Goal: Information Seeking & Learning: Learn about a topic

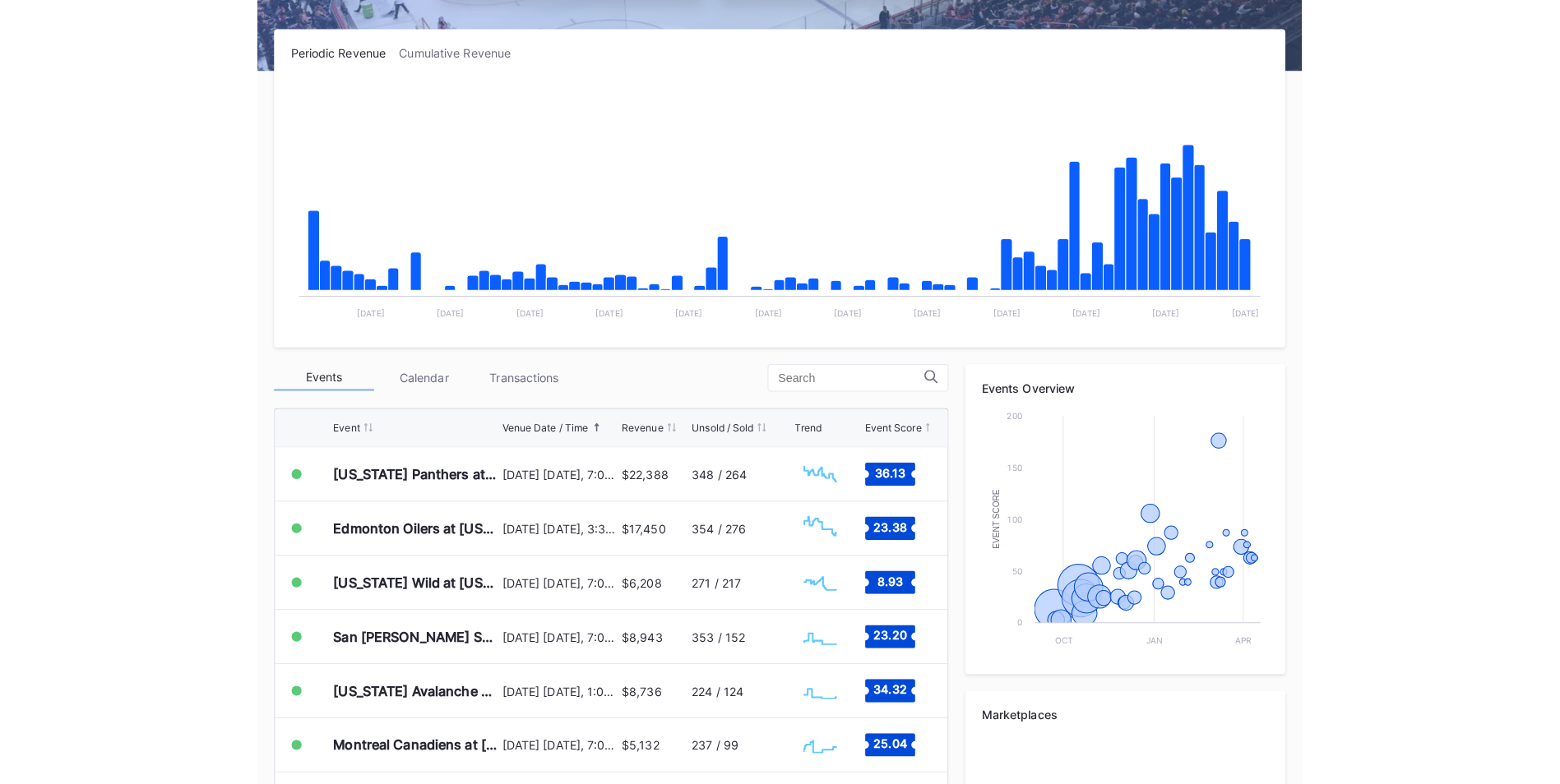
scroll to position [411, 0]
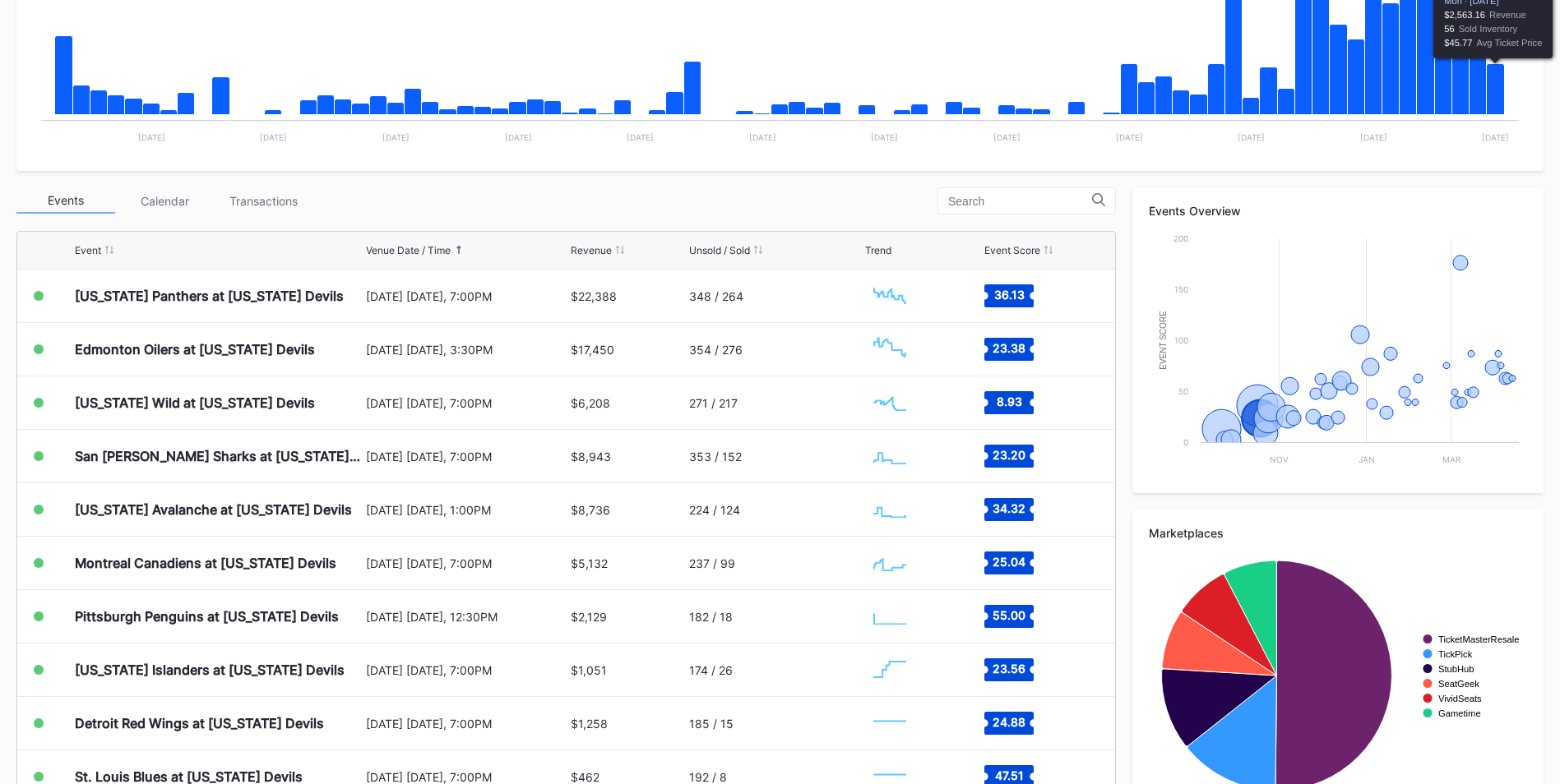
click at [1494, 87] on icon "Chart title" at bounding box center [1496, 89] width 18 height 51
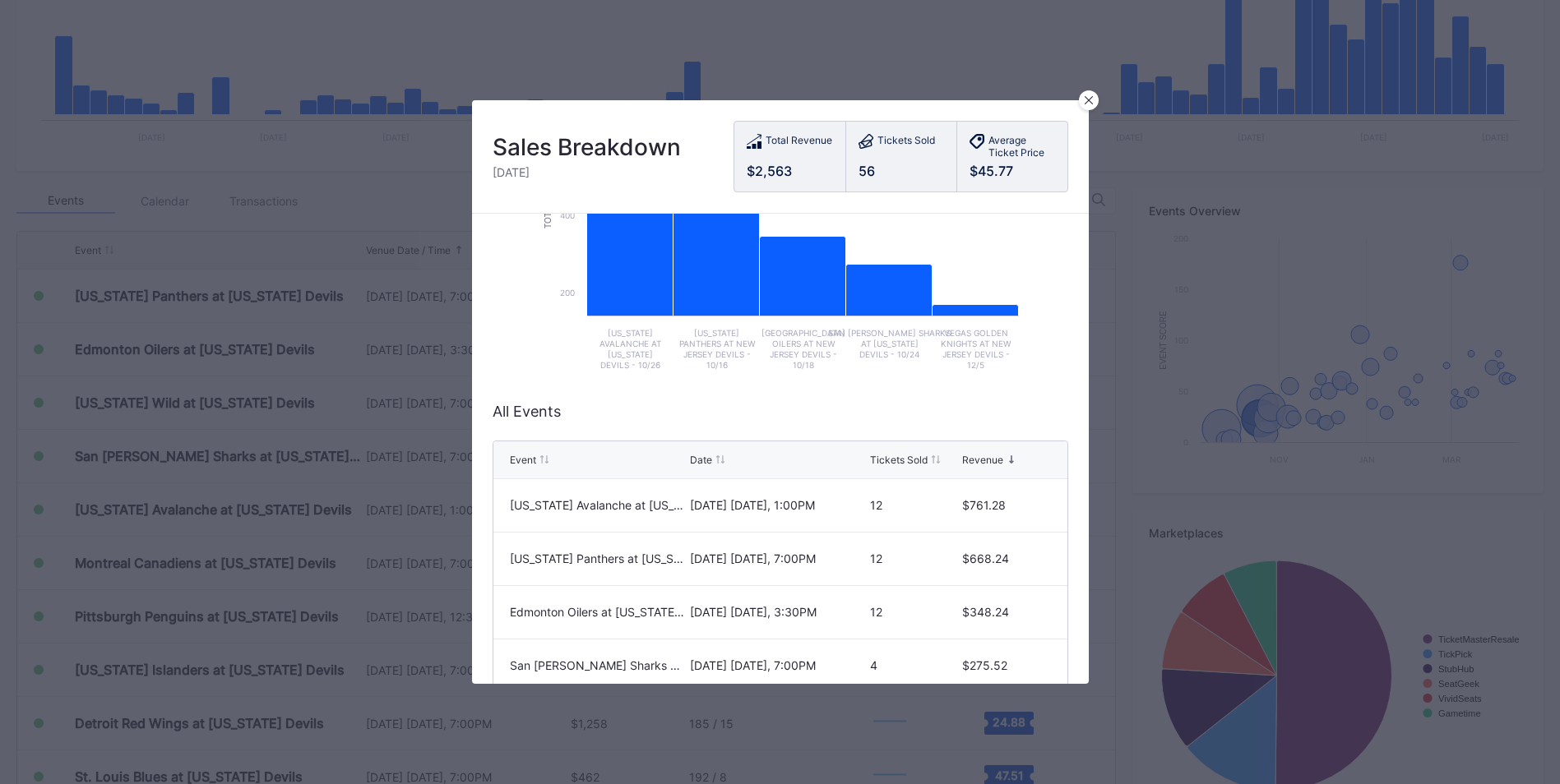
scroll to position [372, 0]
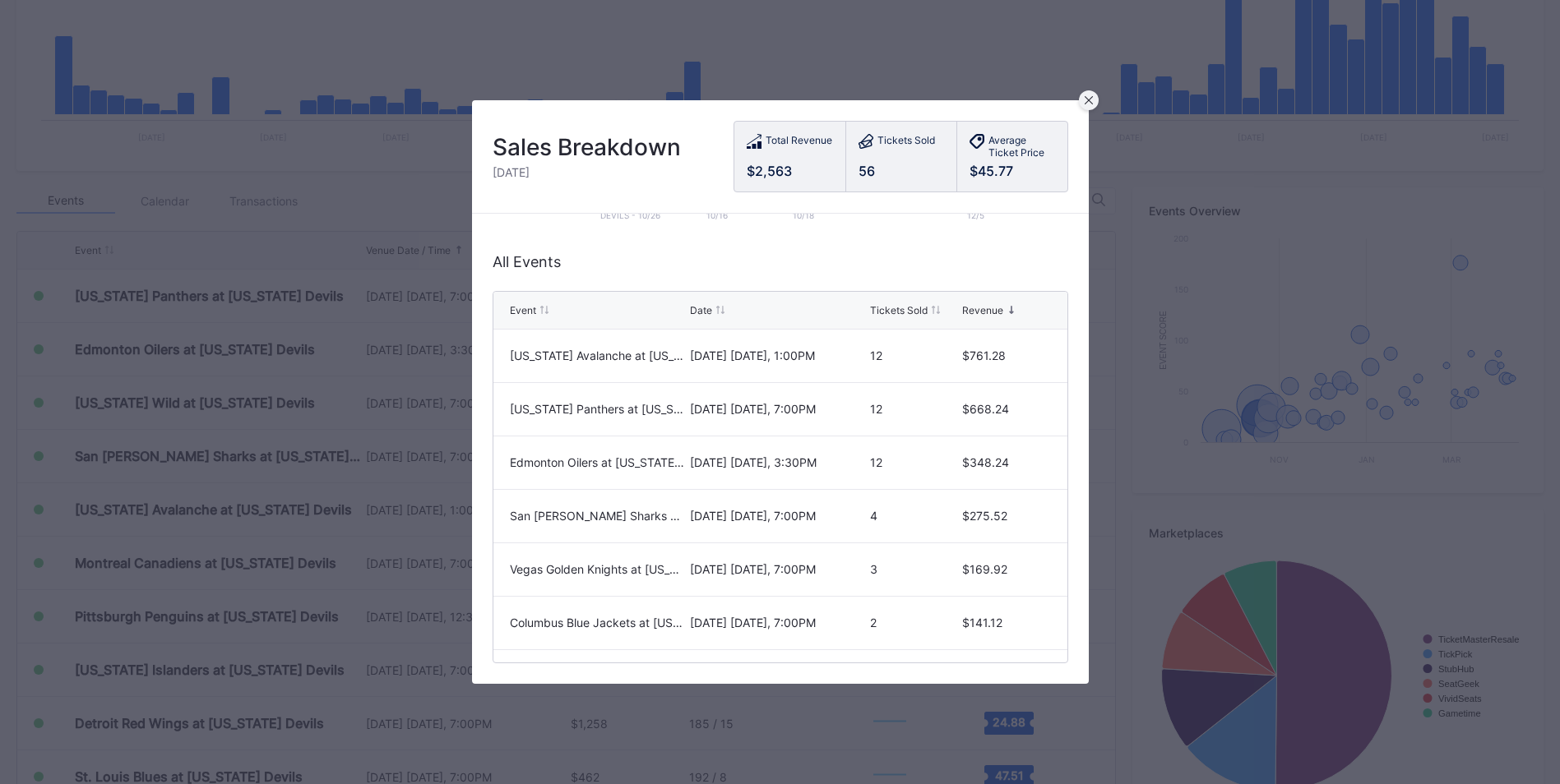
click at [1085, 98] on icon at bounding box center [1089, 100] width 8 height 8
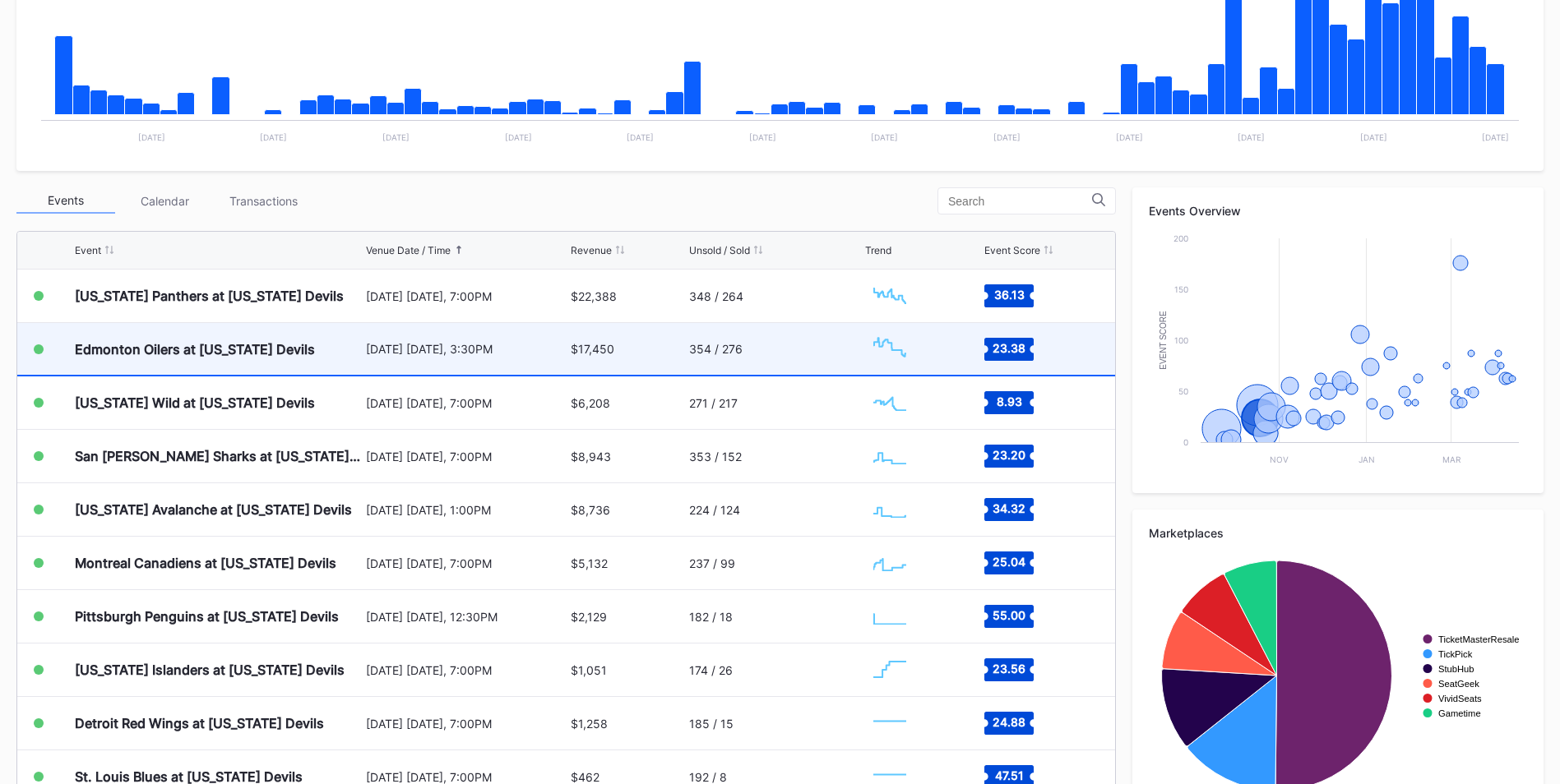
click at [770, 349] on div "354 / 276" at bounding box center [775, 349] width 172 height 52
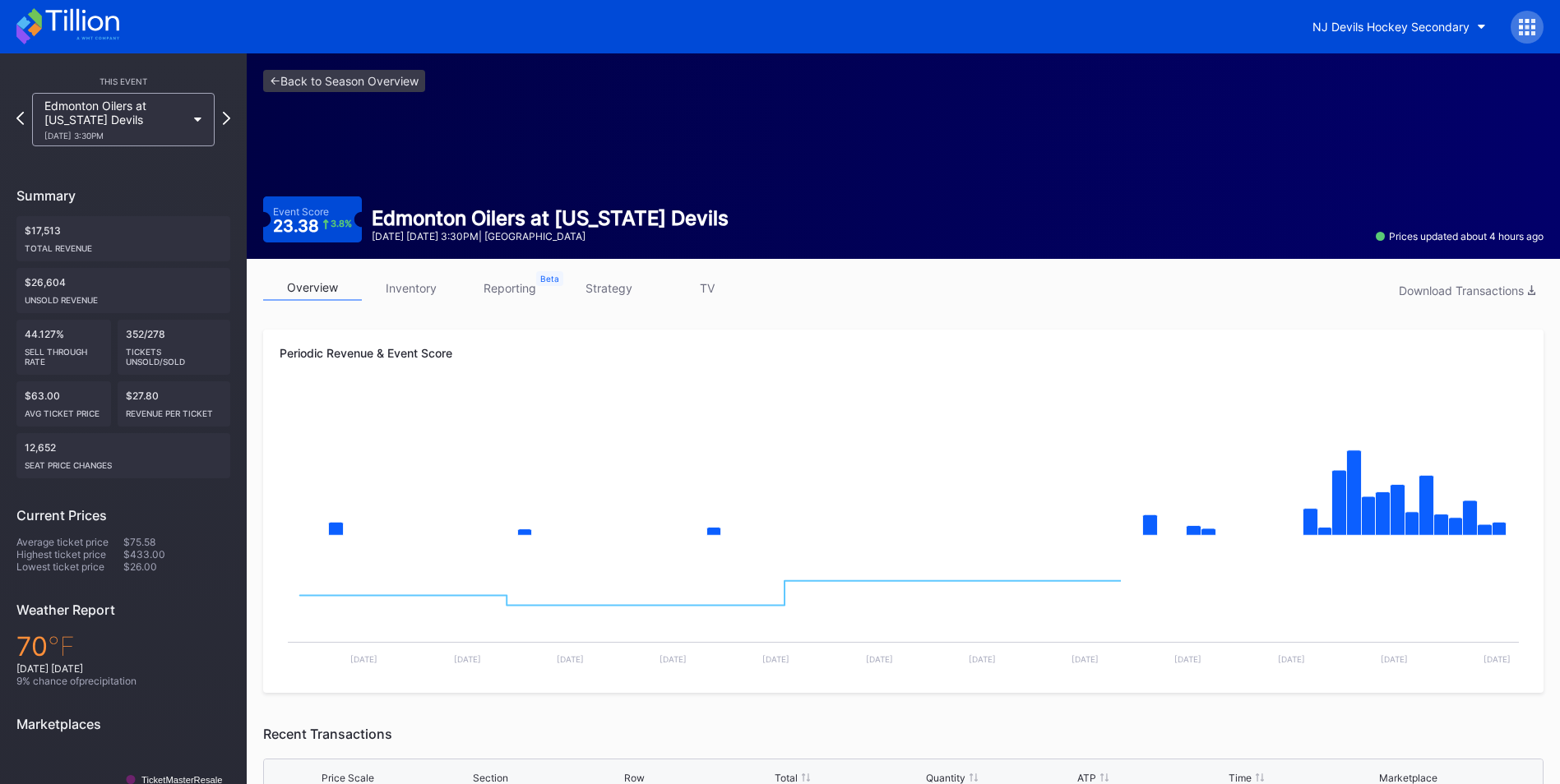
drag, startPoint x: 402, startPoint y: 284, endPoint x: 418, endPoint y: 283, distance: 16.0
click at [402, 284] on link "inventory" at bounding box center [411, 288] width 99 height 25
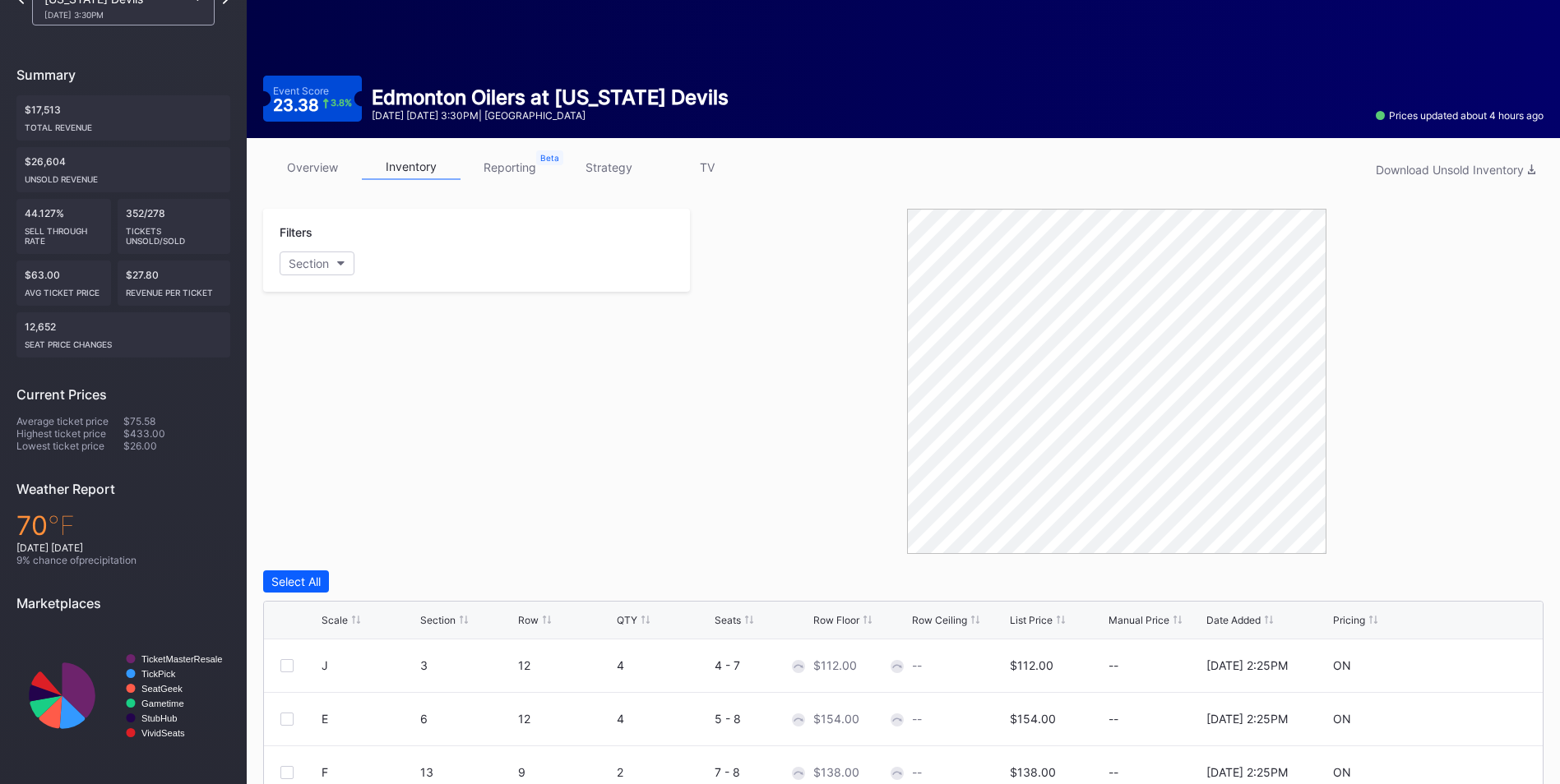
scroll to position [246, 0]
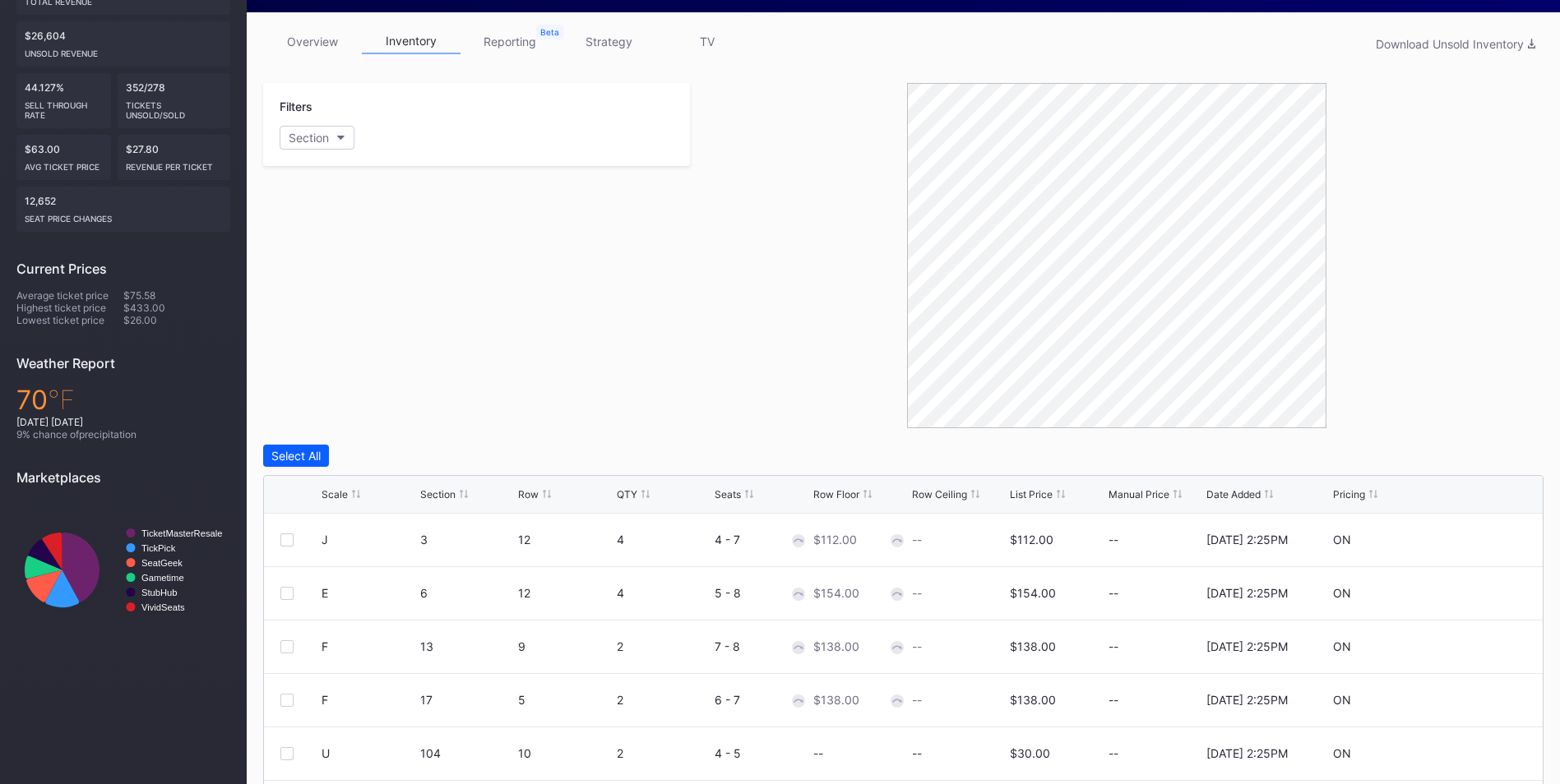
click at [1029, 495] on div "List Price" at bounding box center [1031, 495] width 43 height 12
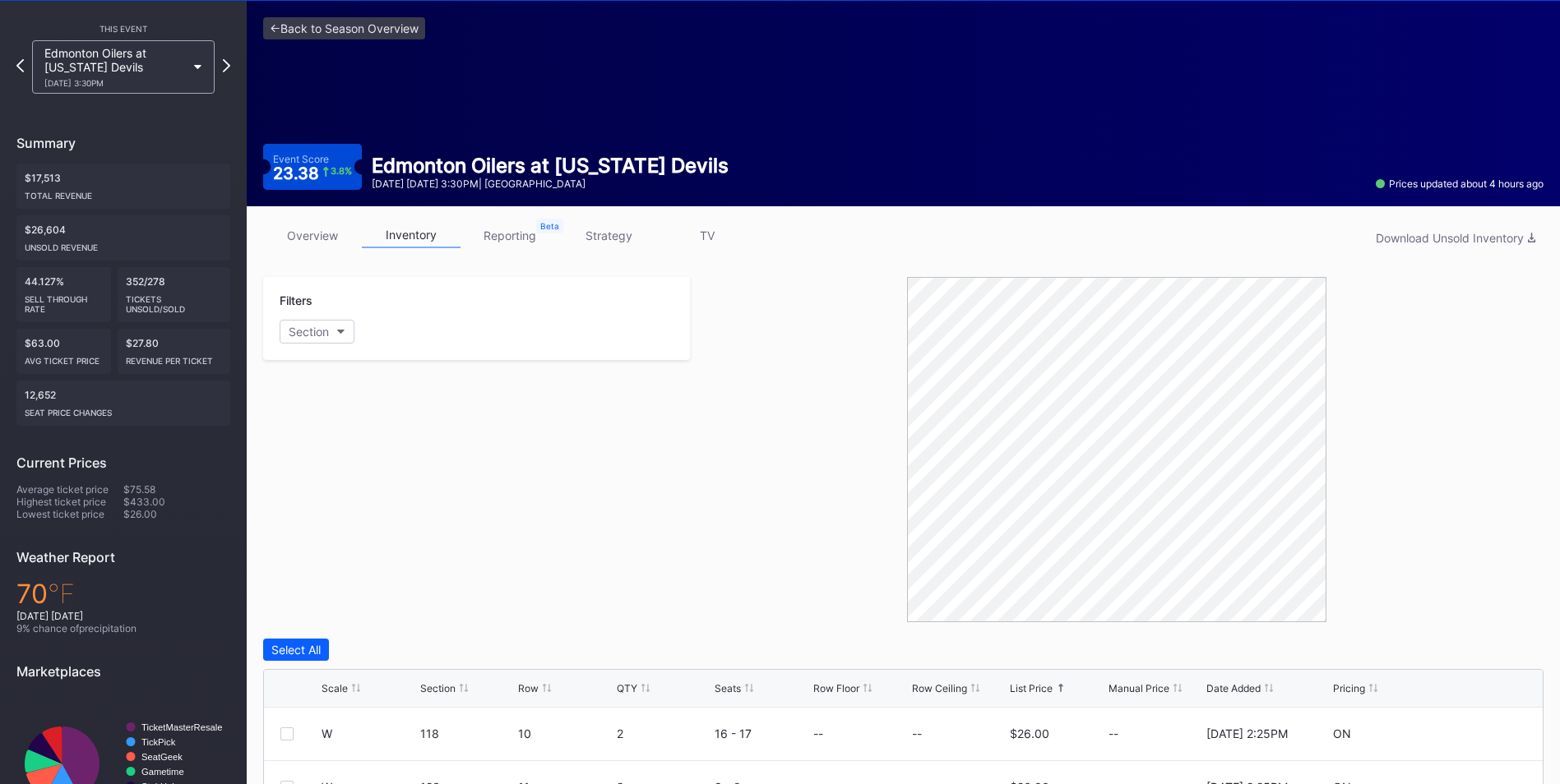
scroll to position [0, 0]
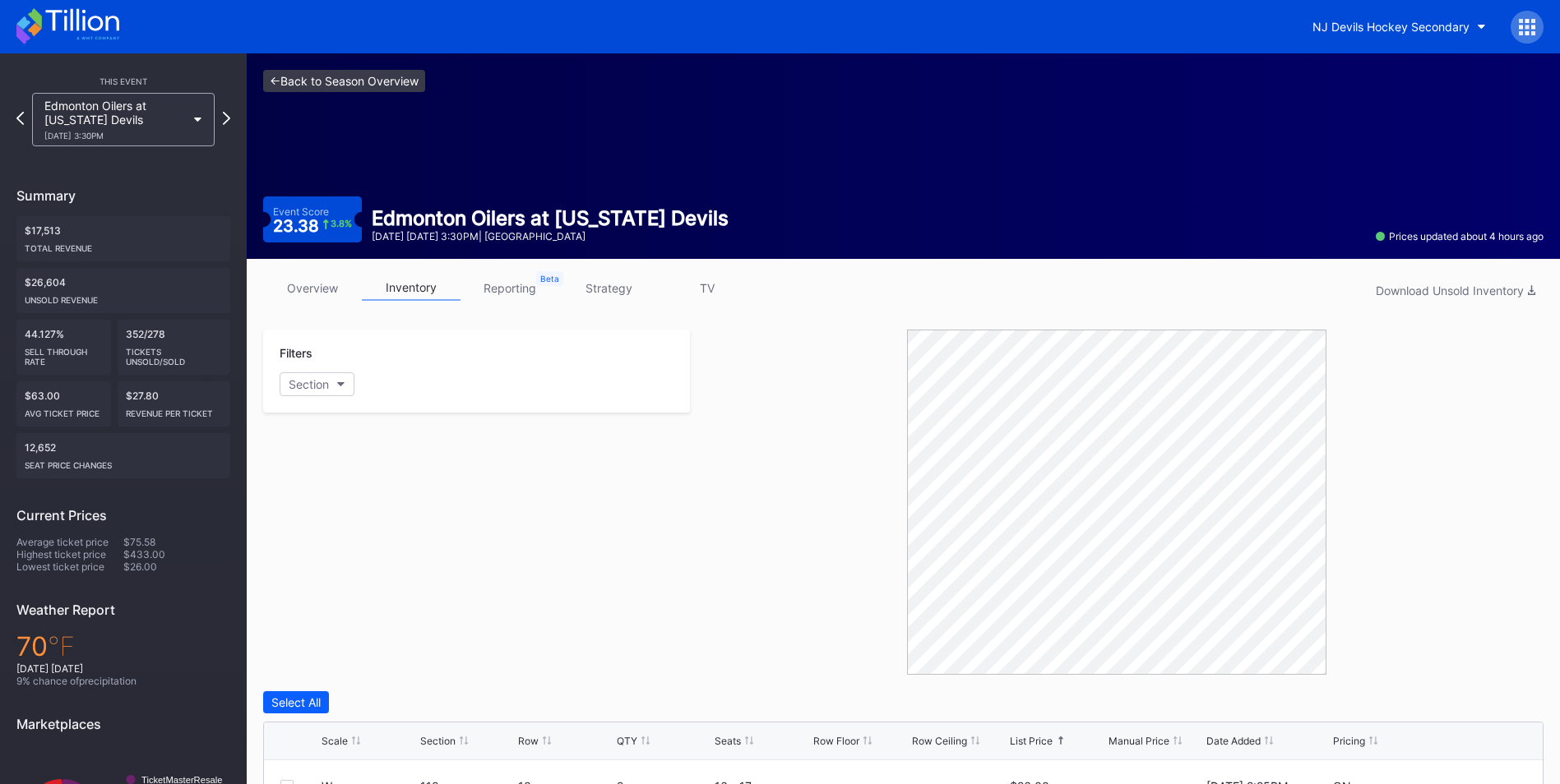
click at [374, 84] on link "<- Back to Season Overview" at bounding box center [344, 80] width 162 height 22
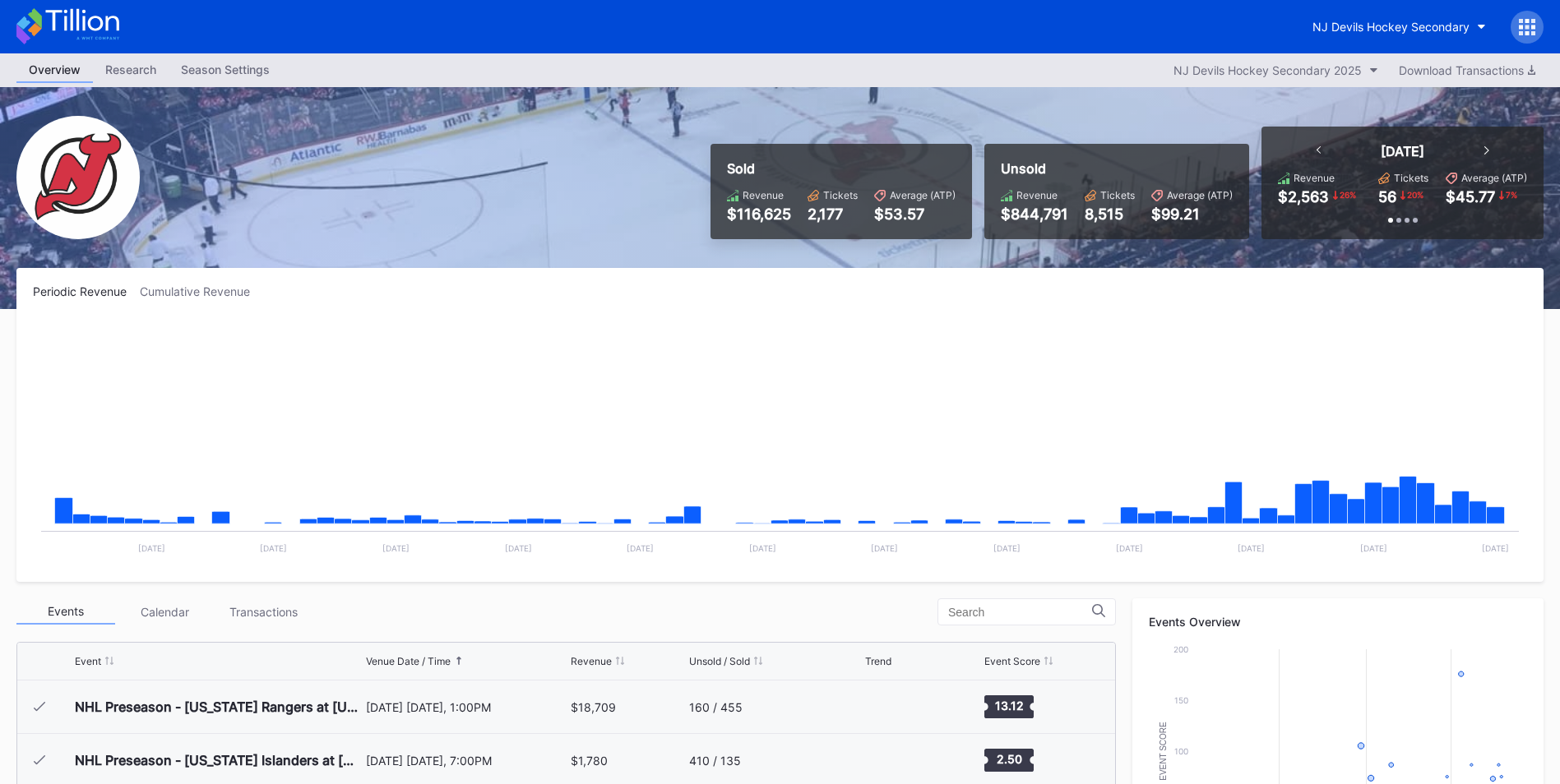
scroll to position [160, 0]
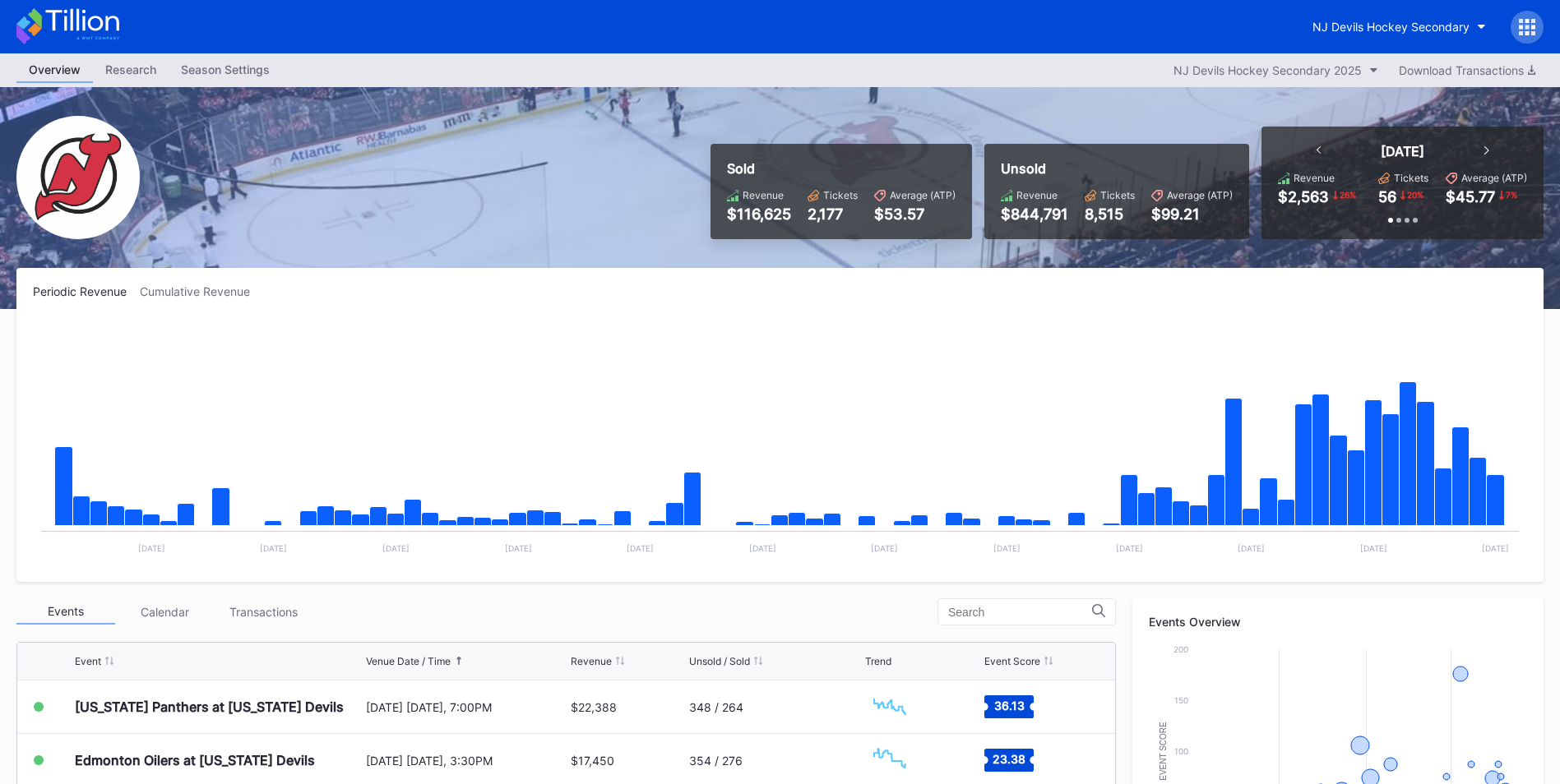
drag, startPoint x: 34, startPoint y: 298, endPoint x: 254, endPoint y: 120, distance: 283.0
click at [34, 298] on div "Periodic Revenue Cumulative Revenue Created with Highcharts 11.2.0 Chart title …" at bounding box center [780, 425] width 1528 height 314
click at [1411, 21] on div "NJ Devils Hockey Secondary" at bounding box center [1391, 27] width 157 height 14
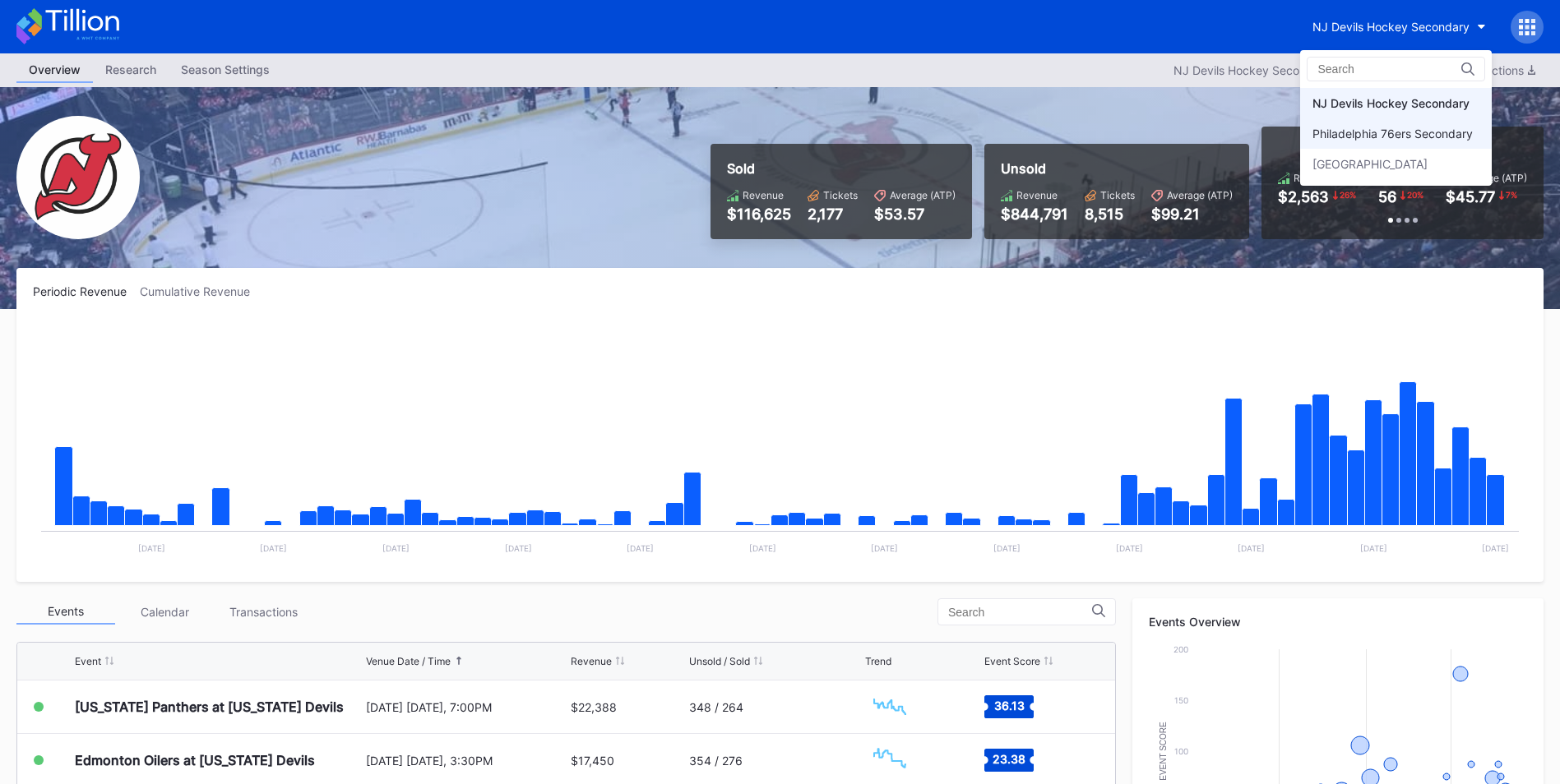
click at [1421, 123] on div "Philadelphia 76ers Secondary" at bounding box center [1396, 133] width 192 height 31
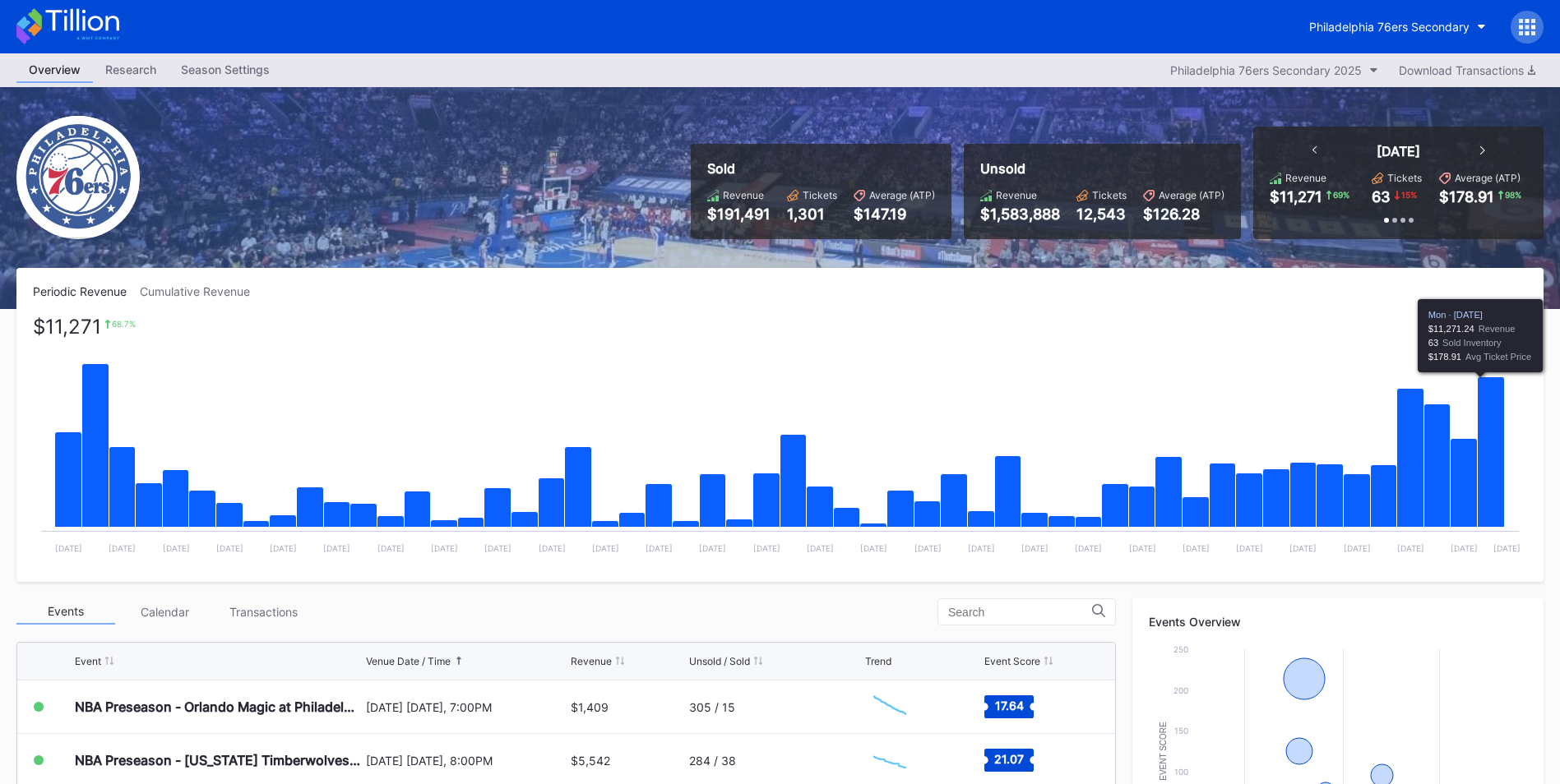
click at [1501, 410] on icon "Chart title" at bounding box center [1491, 453] width 27 height 150
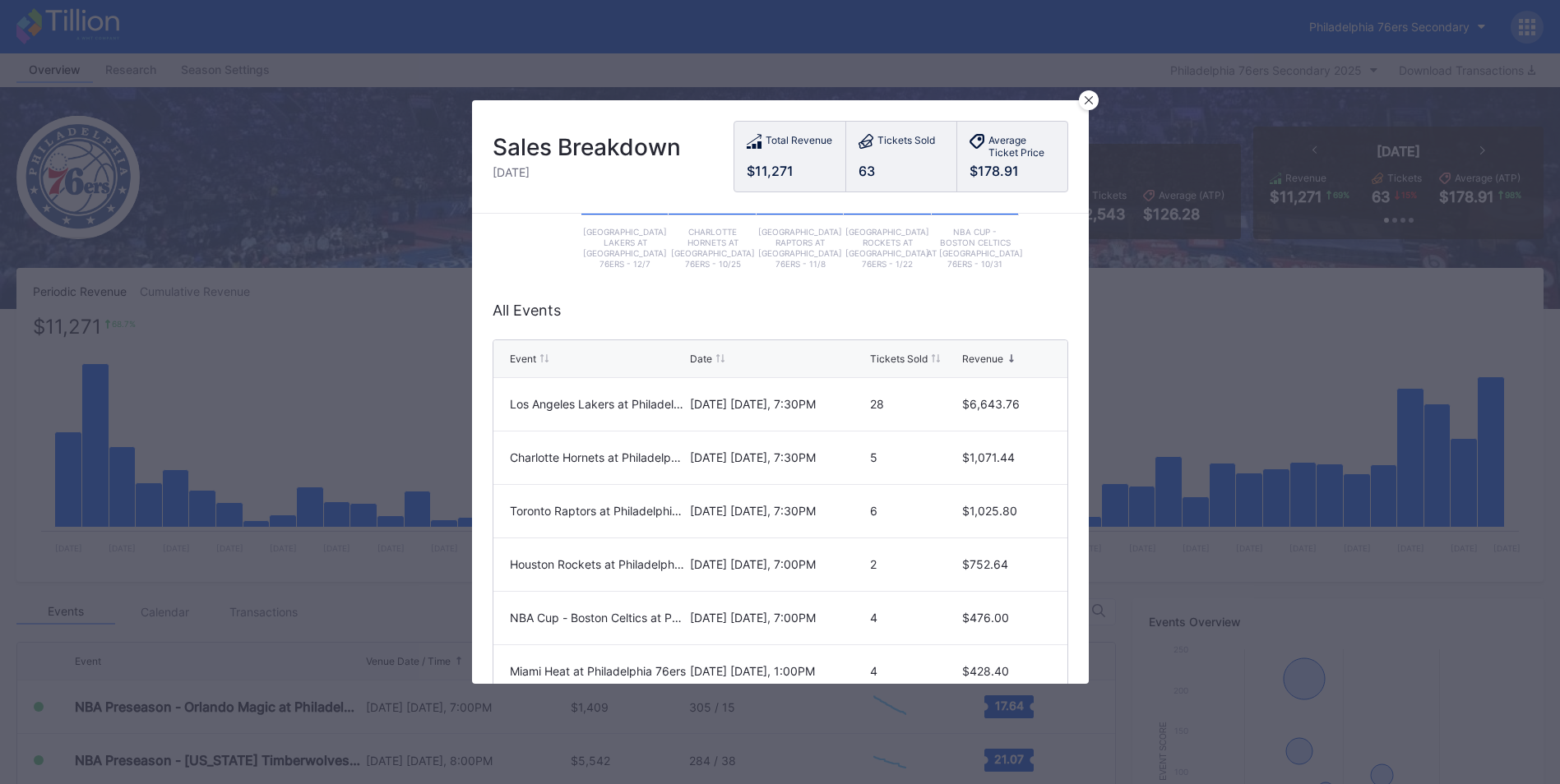
scroll to position [372, 0]
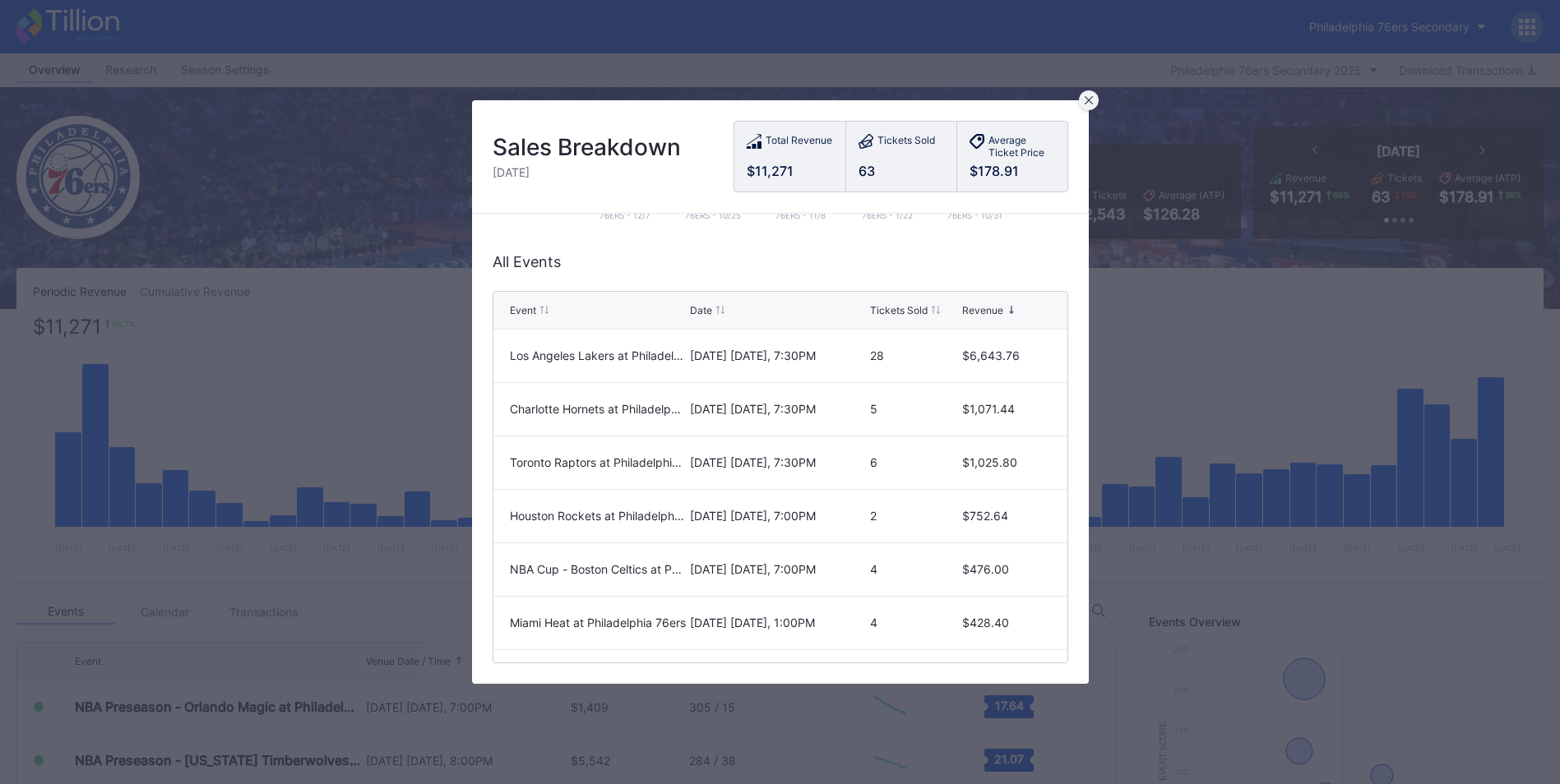
click at [1079, 97] on div at bounding box center [1089, 100] width 20 height 20
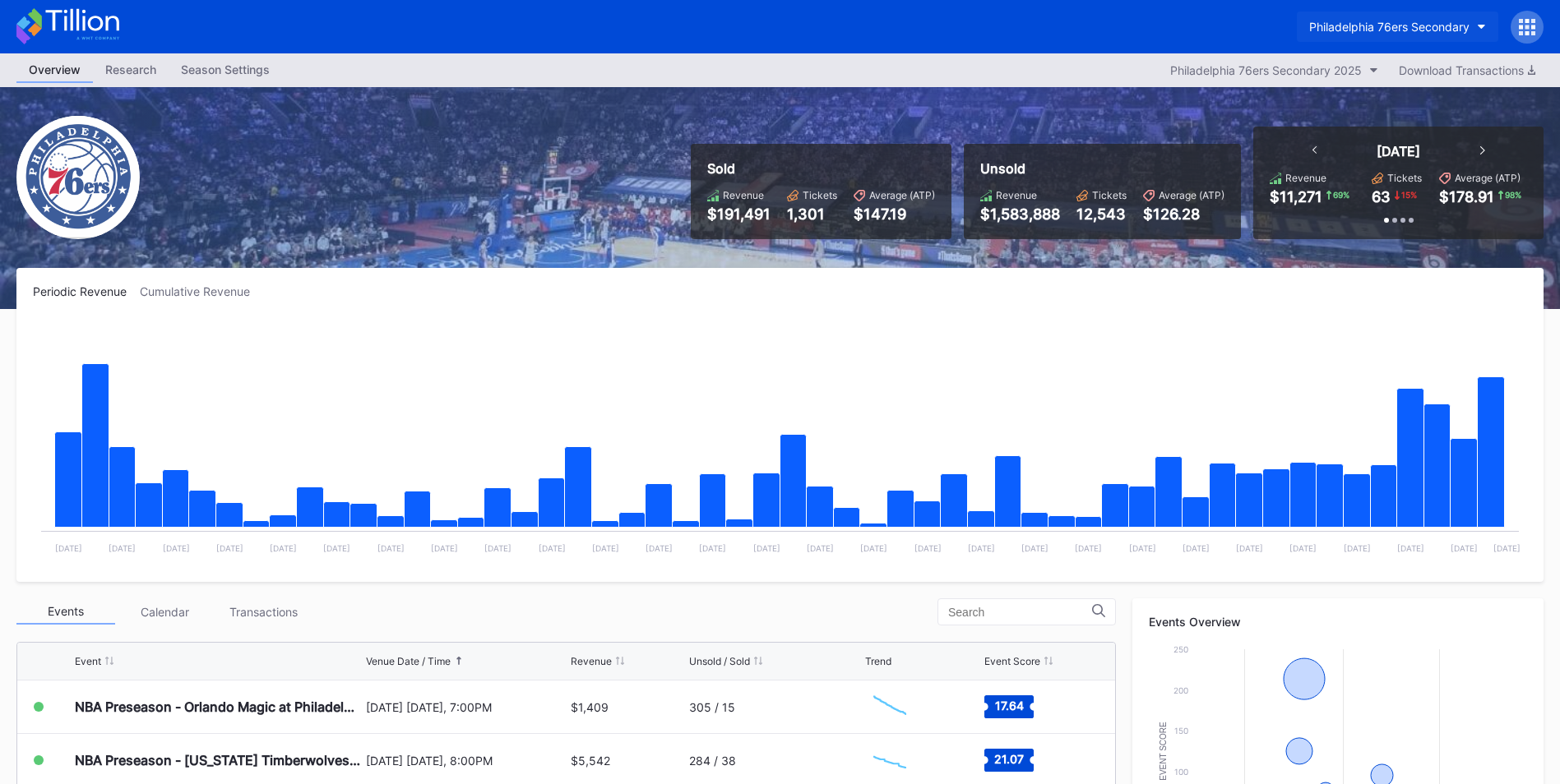
click at [1351, 24] on div "Philadelphia 76ers Secondary" at bounding box center [1389, 27] width 160 height 14
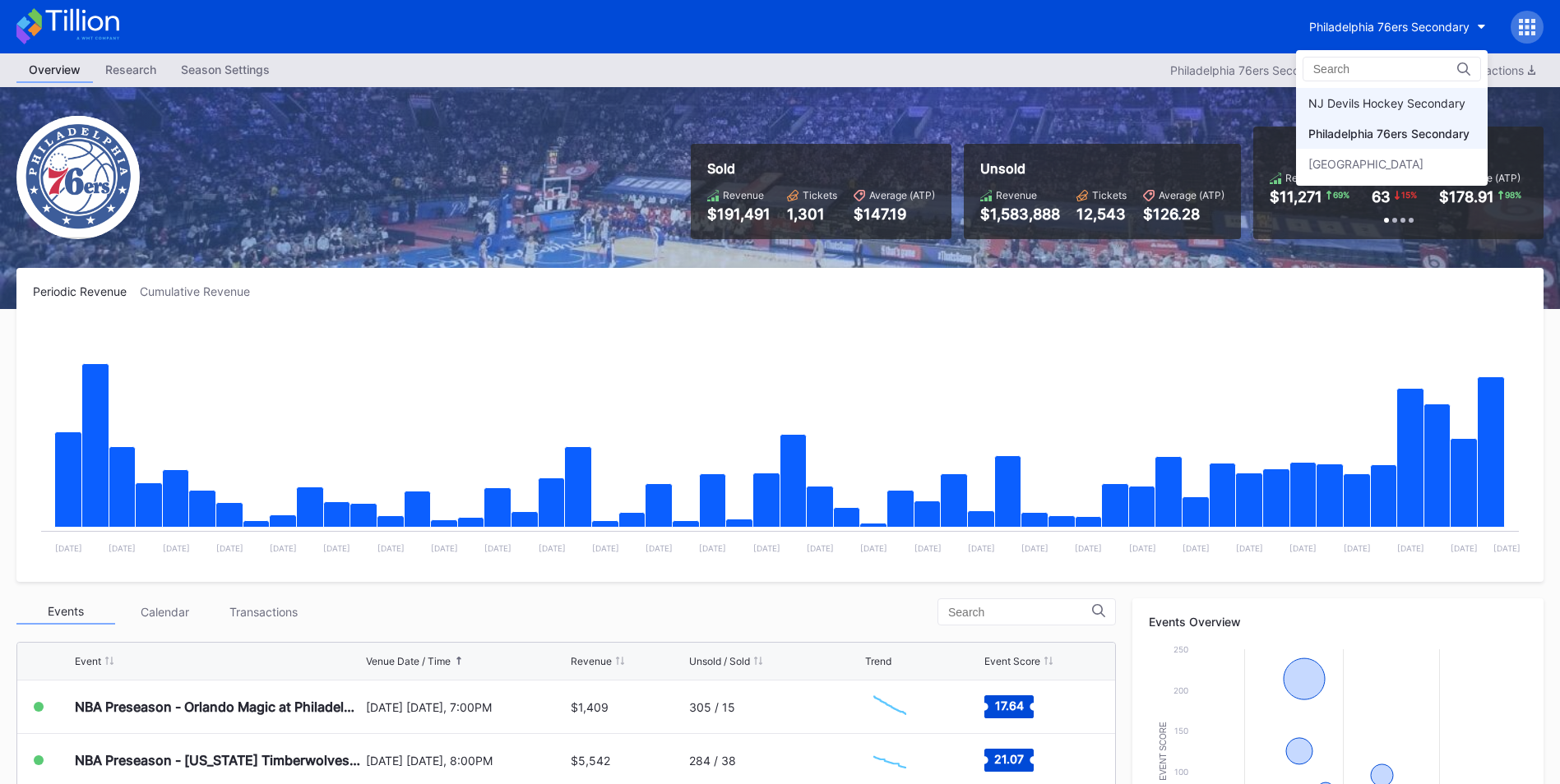
click at [1359, 104] on div "NJ Devils Hockey Secondary" at bounding box center [1388, 103] width 157 height 14
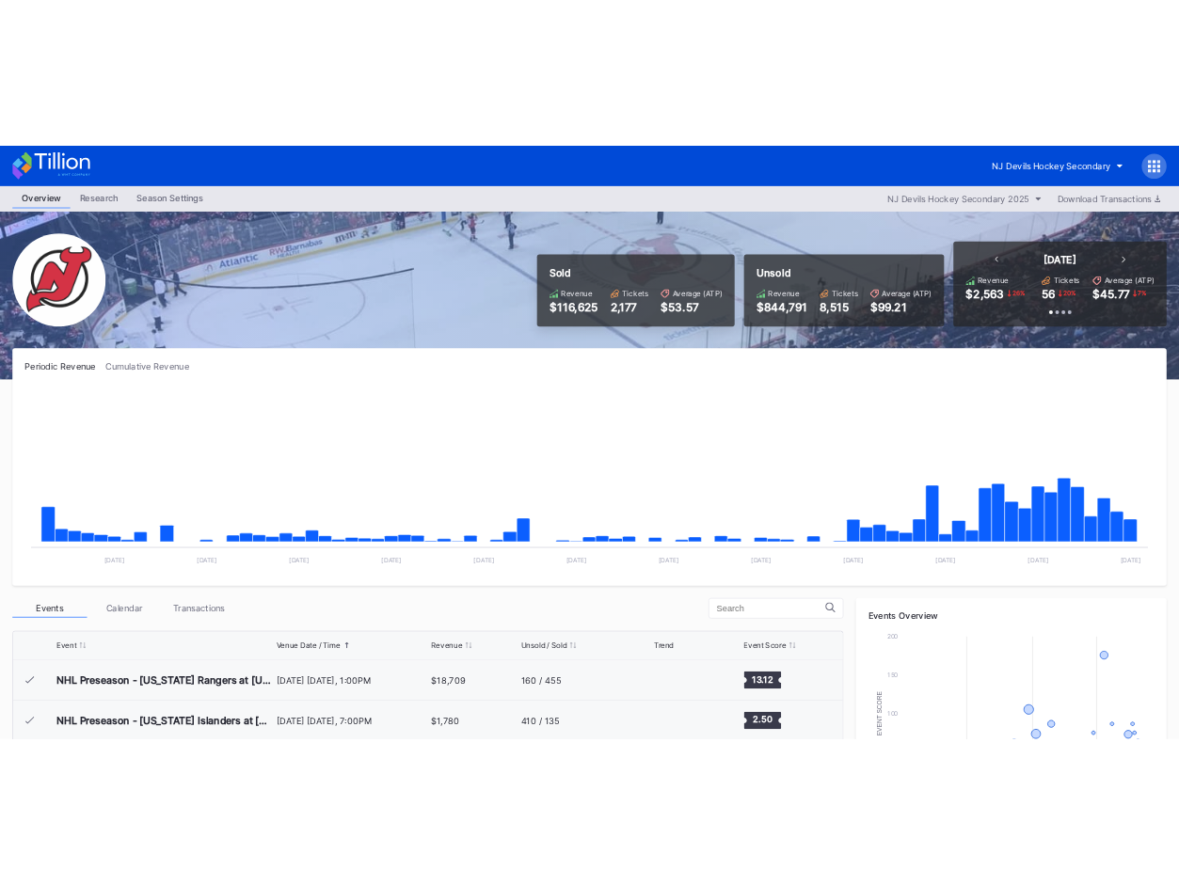
scroll to position [183, 0]
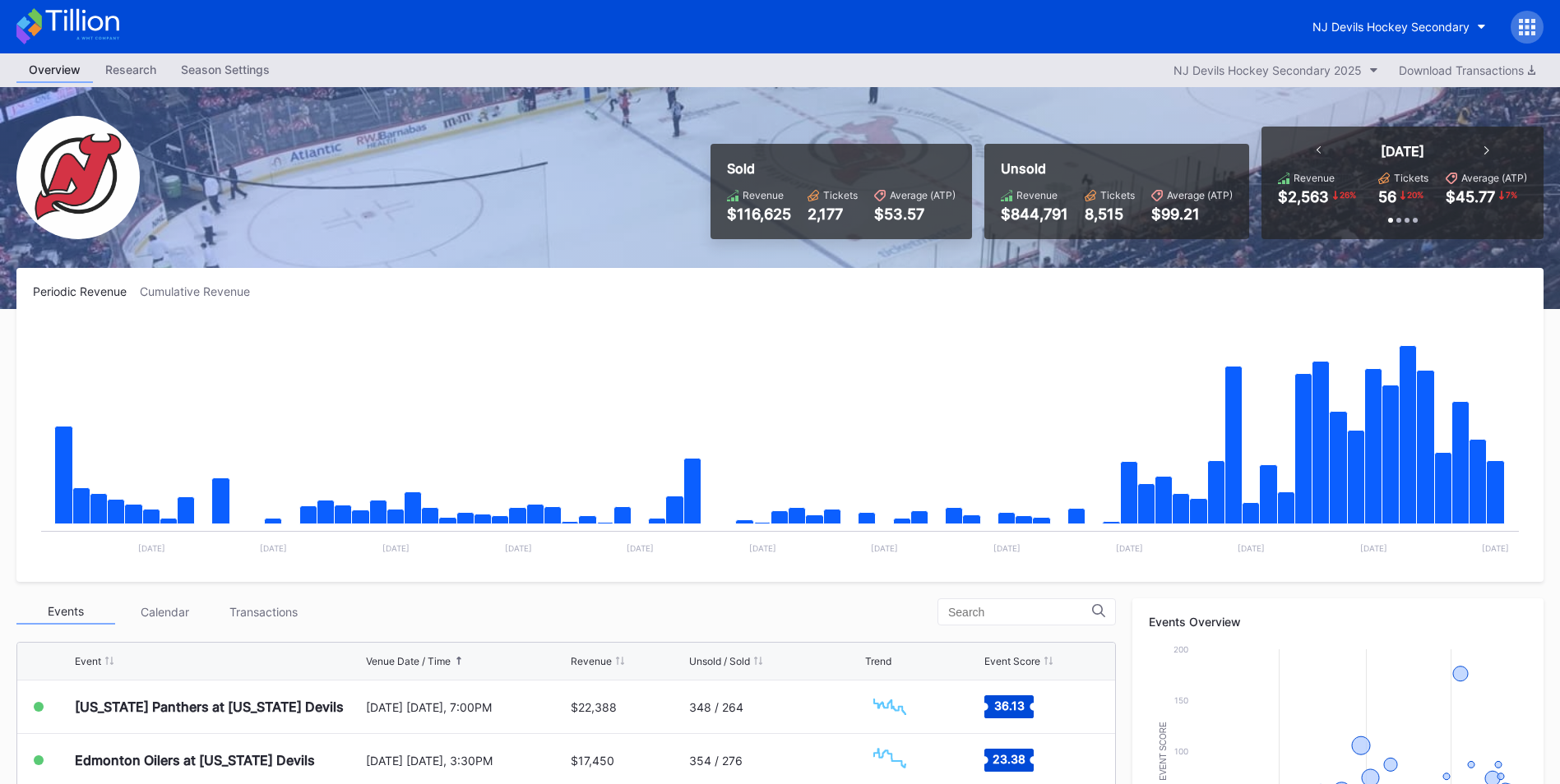
click at [991, 325] on rect "Chart title" at bounding box center [780, 442] width 1494 height 246
